Goal: Transaction & Acquisition: Purchase product/service

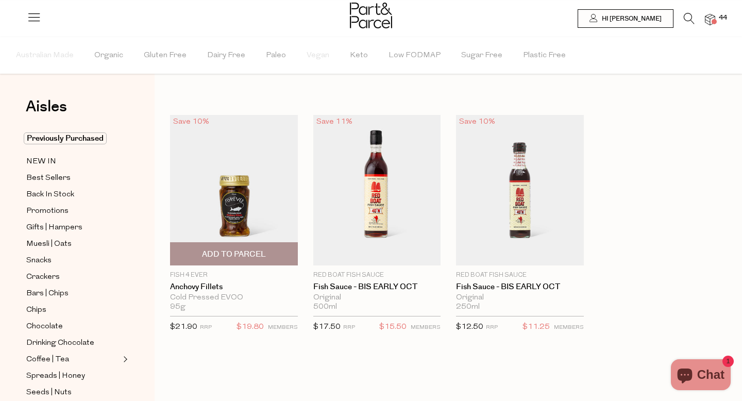
click at [270, 250] on span "Add To Parcel" at bounding box center [234, 254] width 122 height 22
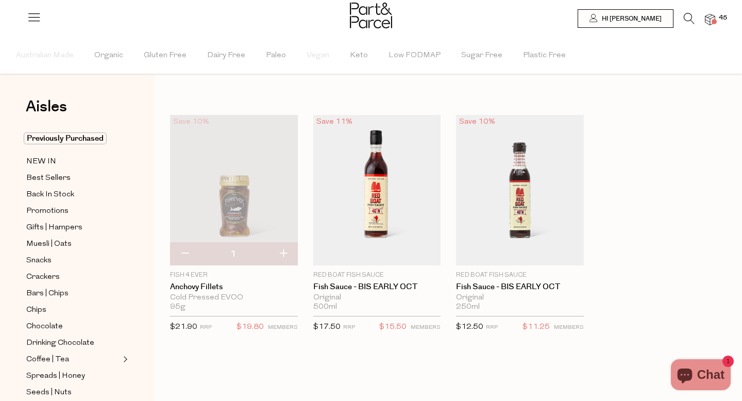
click at [716, 18] on span "45" at bounding box center [722, 17] width 13 height 9
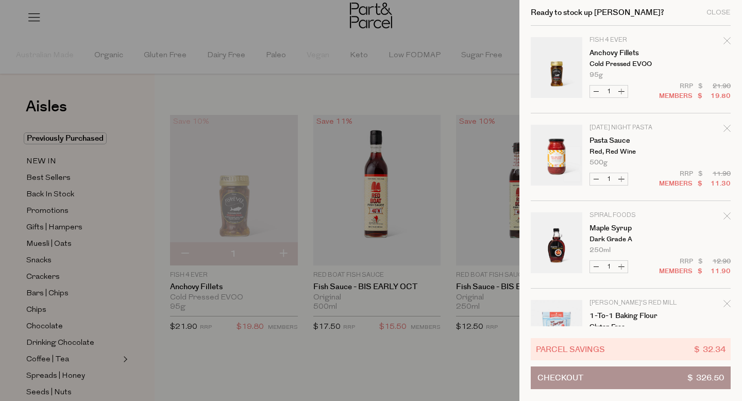
click at [427, 11] on div at bounding box center [371, 200] width 742 height 401
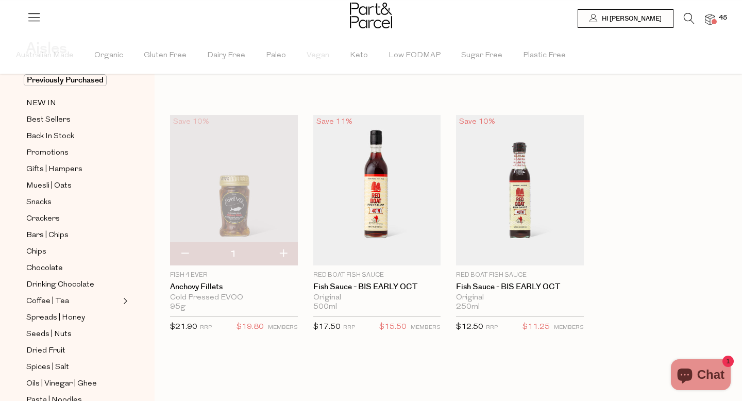
scroll to position [71, 0]
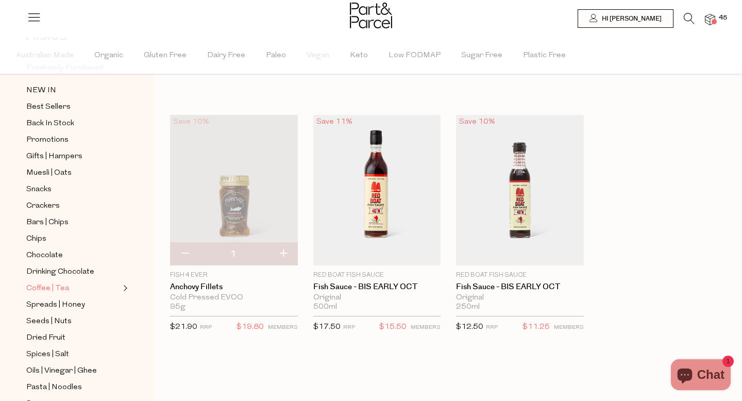
click at [64, 285] on span "Coffee | Tea" at bounding box center [47, 288] width 43 height 12
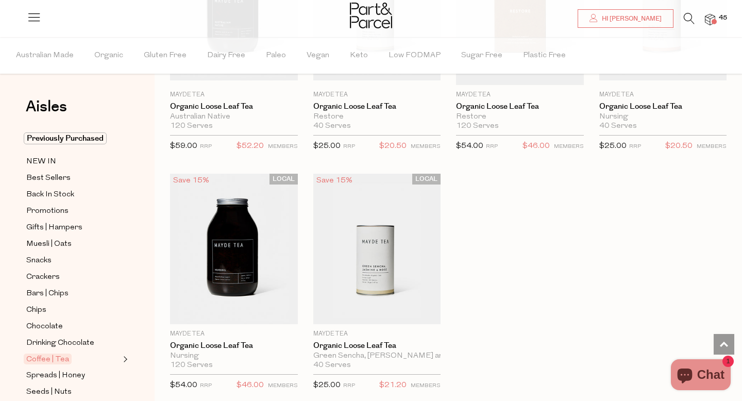
scroll to position [2857, 0]
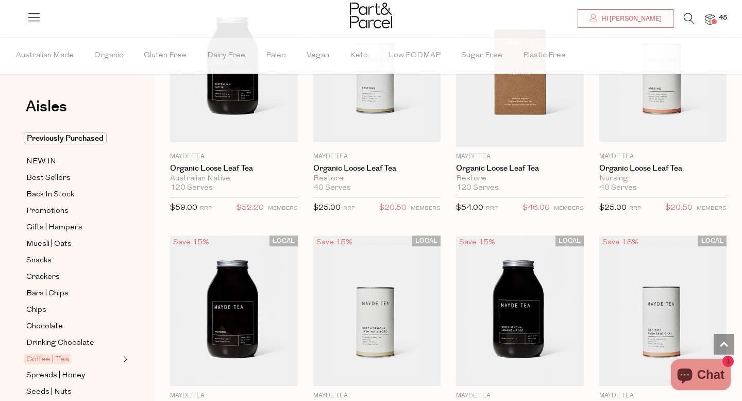
scroll to position [2796, 0]
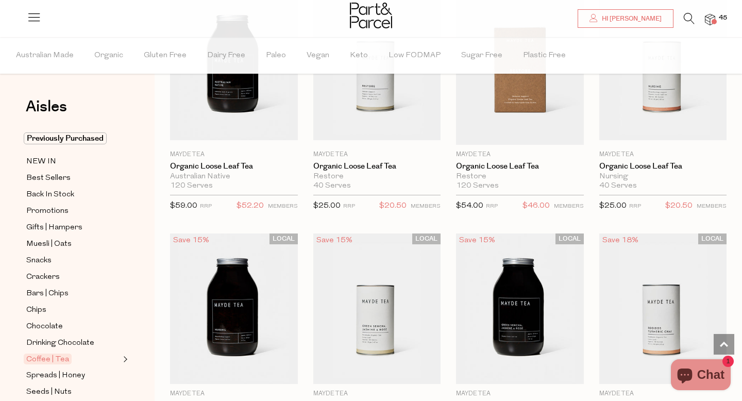
click at [710, 19] on img at bounding box center [710, 20] width 10 height 12
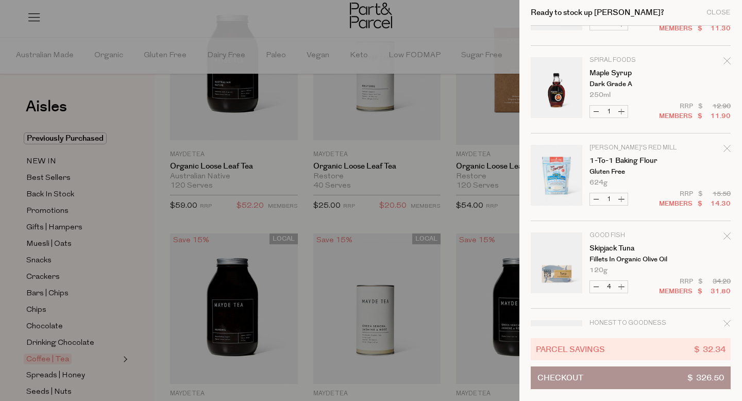
scroll to position [162, 0]
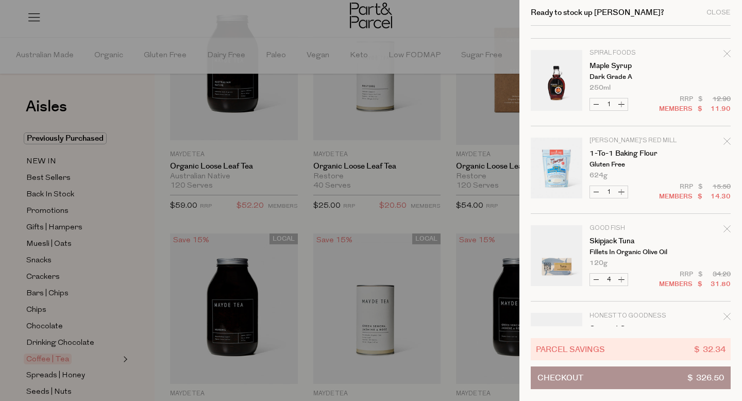
click at [621, 193] on button "Increase 1-to-1 Baking Flour" at bounding box center [621, 192] width 12 height 12
type input "2"
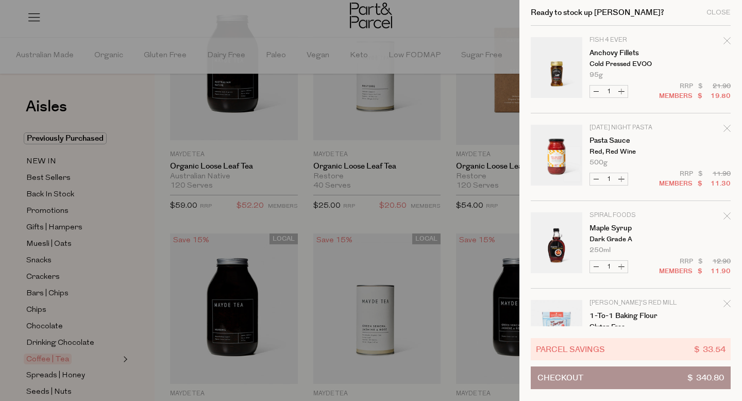
click at [731, 181] on div "Ready to stock up Elyse? Close Image Product Total Qty Fish 4 Ever Anchovy Fill…" at bounding box center [630, 200] width 222 height 401
click at [683, 228] on td "Spiral Foods Maple Syrup Dark Grade A 250ml Only 8 Available" at bounding box center [659, 232] width 141 height 41
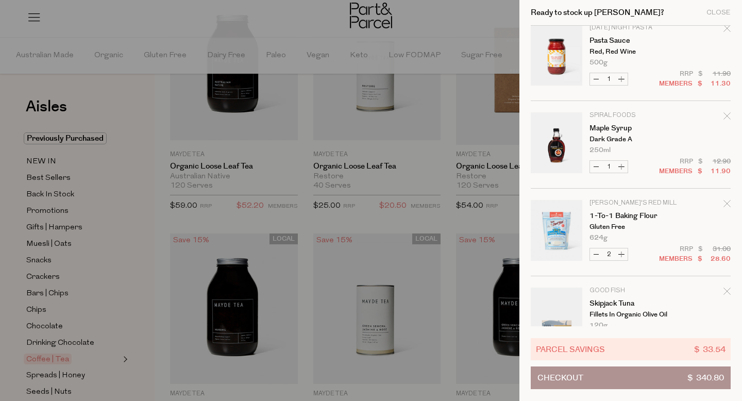
scroll to position [122, 0]
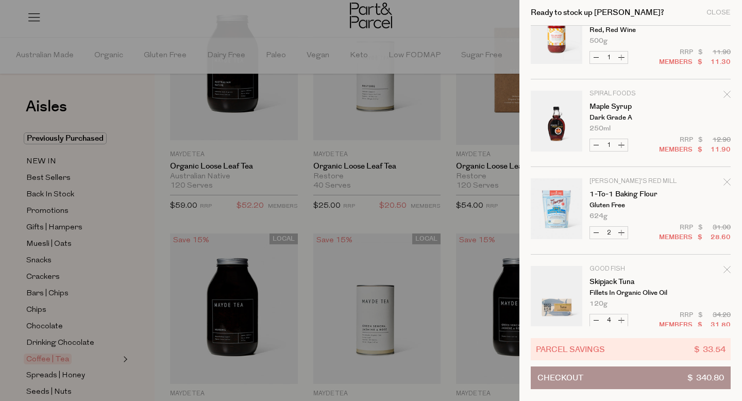
click at [597, 232] on button "Decrease 1-to-1 Baking Flour" at bounding box center [596, 233] width 12 height 12
type input "1"
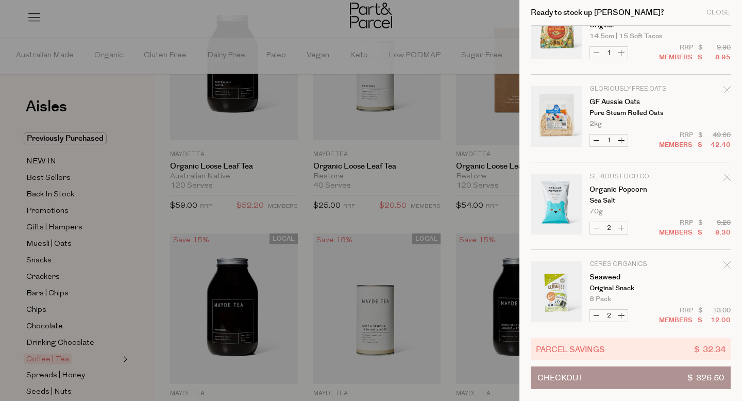
scroll to position [2239, 0]
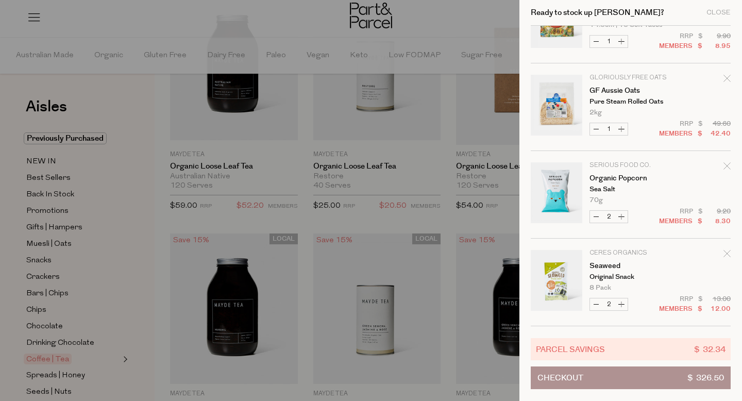
click at [43, 161] on div at bounding box center [371, 200] width 742 height 401
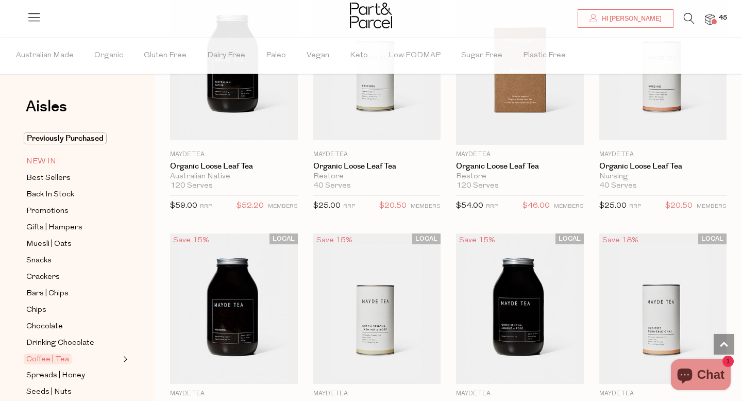
click at [44, 161] on span "NEW IN" at bounding box center [41, 162] width 30 height 12
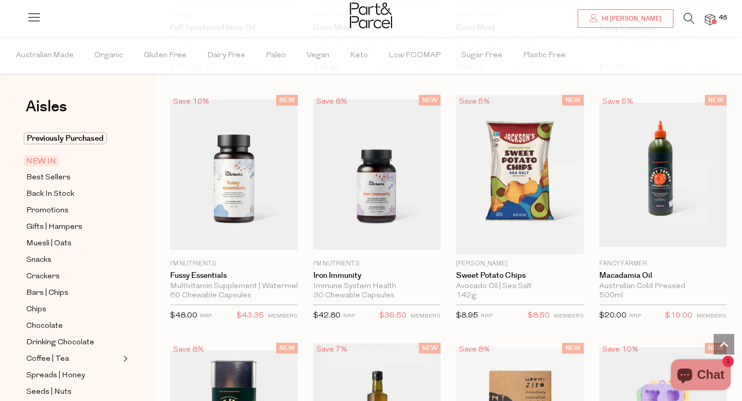
scroll to position [759, 0]
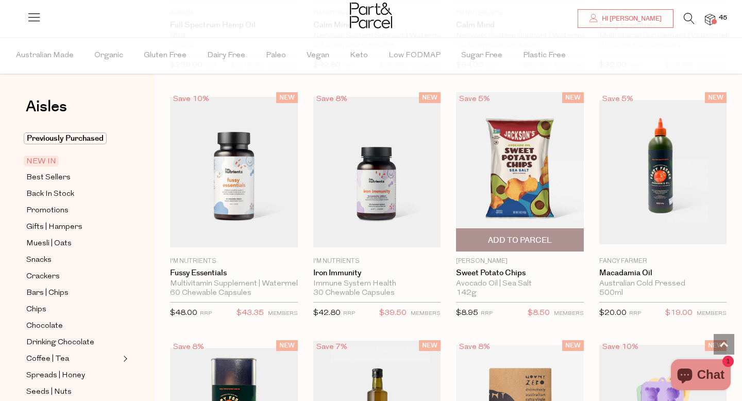
click at [555, 187] on img at bounding box center [520, 171] width 128 height 159
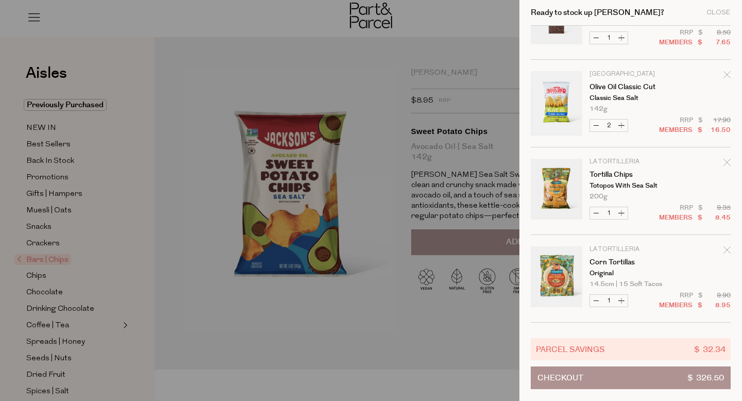
scroll to position [1976, 0]
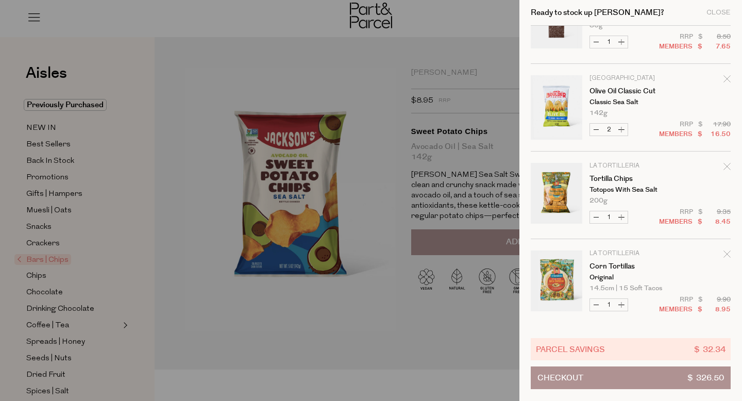
click at [501, 242] on div at bounding box center [371, 200] width 742 height 401
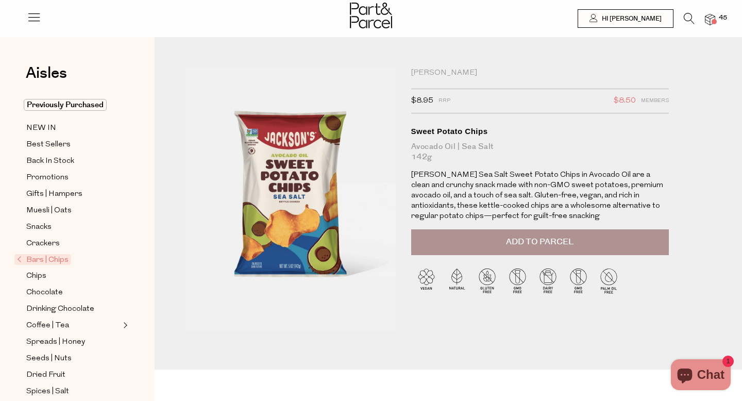
click at [510, 242] on span "Add to Parcel" at bounding box center [539, 242] width 67 height 12
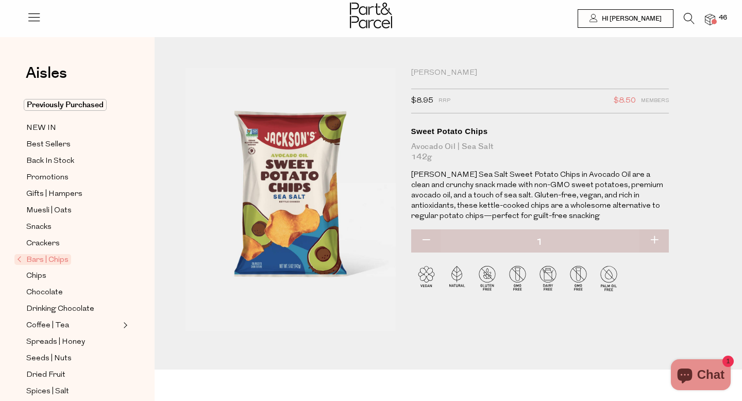
click at [710, 23] on img at bounding box center [710, 20] width 10 height 12
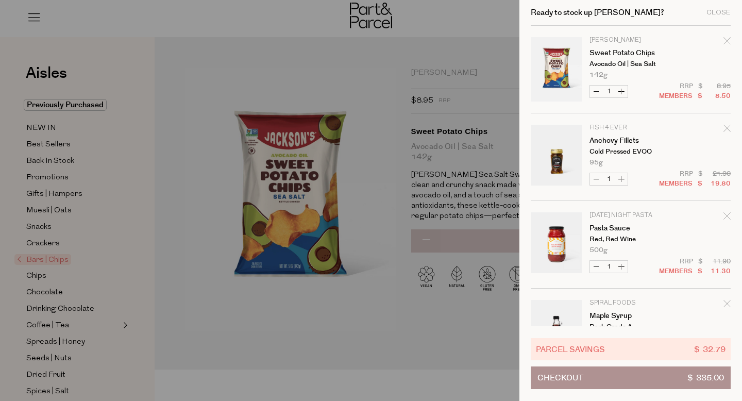
click at [625, 91] on button "Increase Sweet Potato Chips" at bounding box center [621, 91] width 12 height 12
type input "2"
click at [596, 93] on button "Decrease Sweet Potato Chips" at bounding box center [596, 91] width 12 height 12
type input "1"
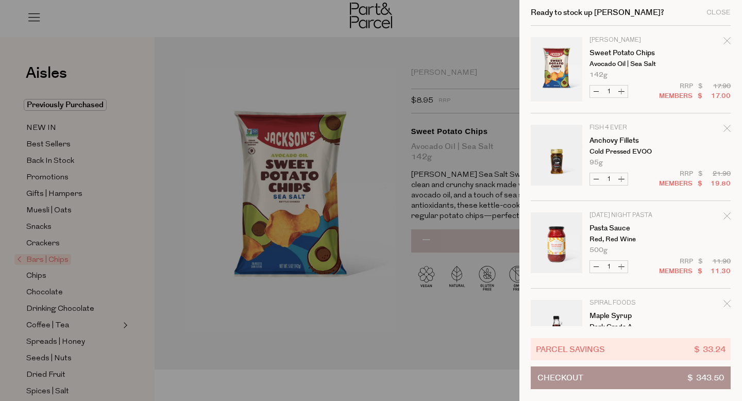
type input "1"
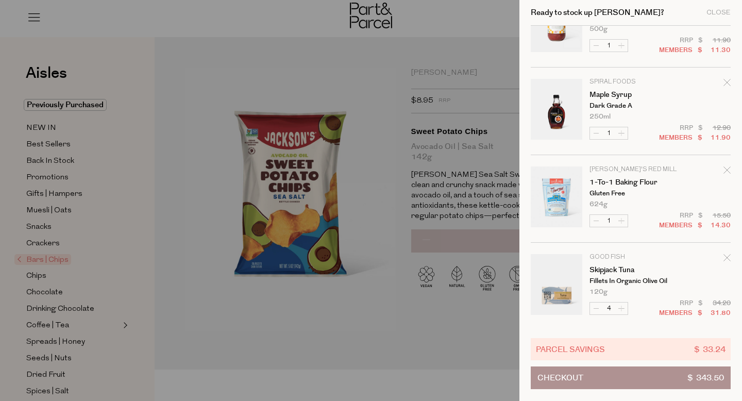
scroll to position [0, 0]
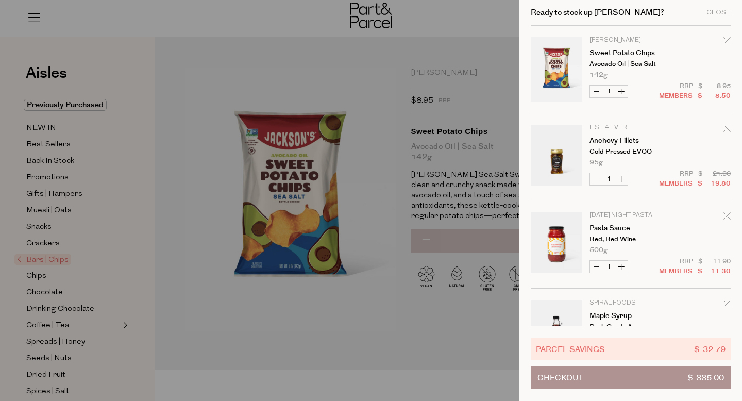
click at [415, 29] on div at bounding box center [371, 200] width 742 height 401
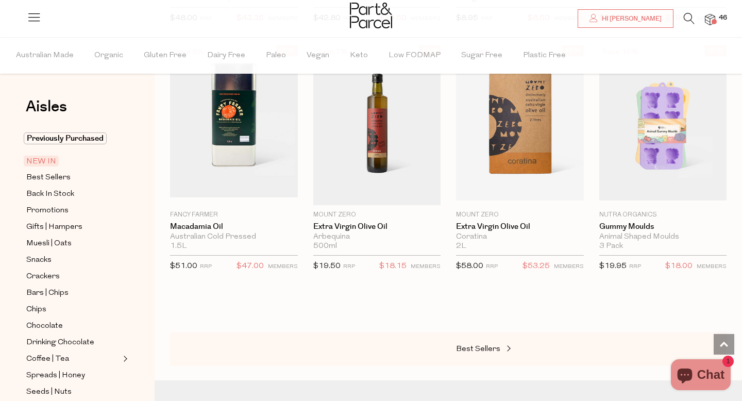
scroll to position [1056, 0]
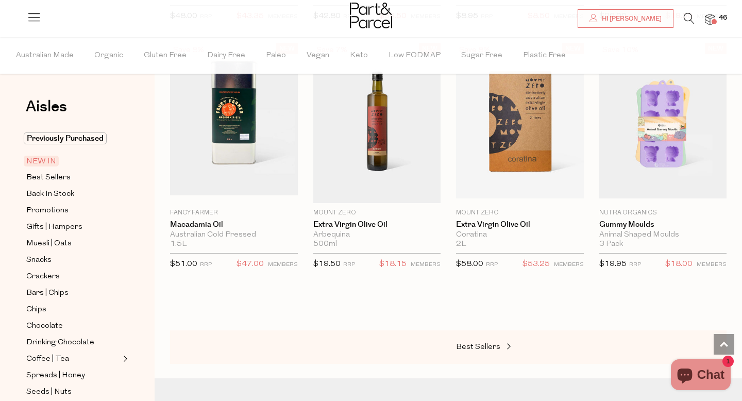
click at [708, 19] on img at bounding box center [710, 20] width 10 height 12
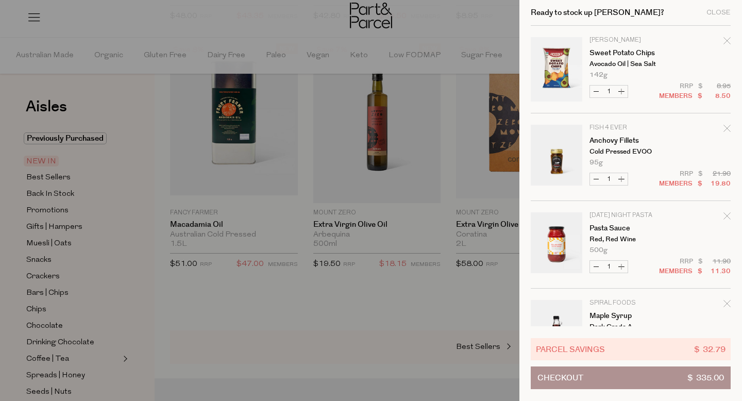
click at [698, 45] on td "[PERSON_NAME] Sweet Potato Chips Avocado Oil | Sea Salt 142g" at bounding box center [659, 57] width 141 height 41
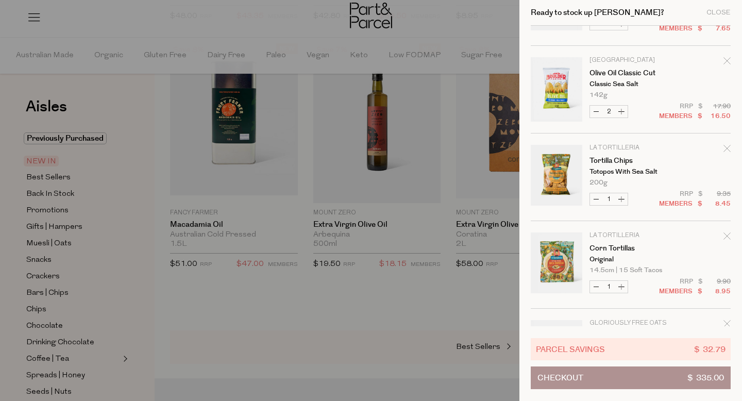
scroll to position [2090, 0]
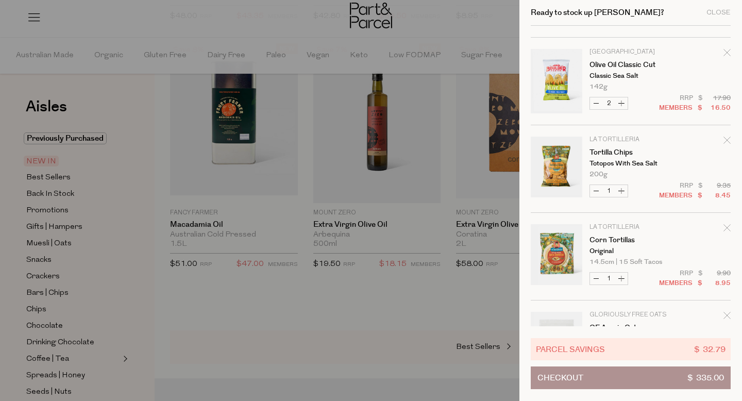
click at [595, 99] on button "Decrease Olive Oil Classic Cut" at bounding box center [596, 103] width 12 height 12
type input "1"
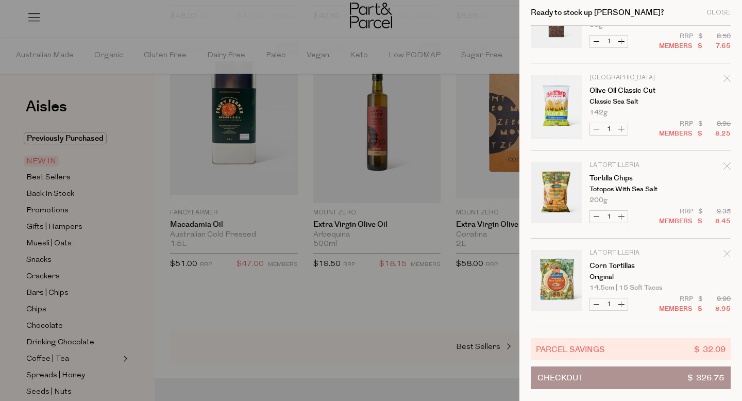
scroll to position [2326, 0]
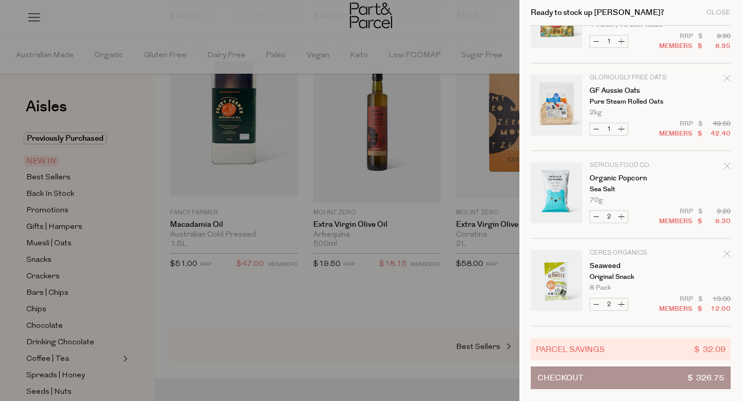
click at [630, 376] on button "Checkout $ 326.75" at bounding box center [630, 377] width 200 height 23
